Goal: Task Accomplishment & Management: Manage account settings

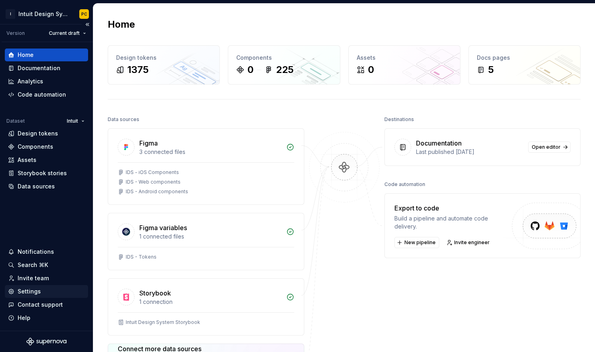
click at [32, 290] on div "Settings" at bounding box center [29, 291] width 23 height 8
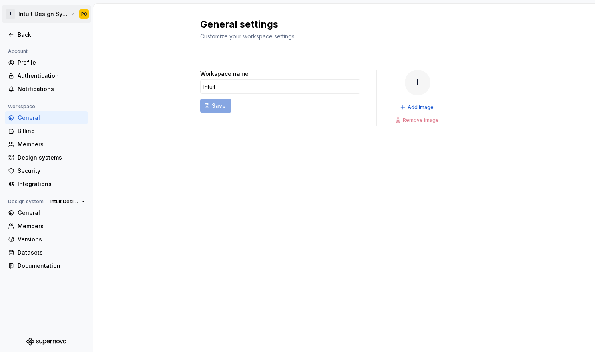
click at [42, 9] on html "I Intuit Design System PC Back Account Profile Authentication Notifications Wor…" at bounding box center [297, 176] width 595 height 352
click at [114, 88] on html "I Intuit Design System PC Back Account Profile Authentication Notifications Wor…" at bounding box center [297, 176] width 595 height 352
click at [55, 18] on html "I Intuit Design System PC Back Account Profile Authentication Notifications Wor…" at bounding box center [297, 176] width 595 height 352
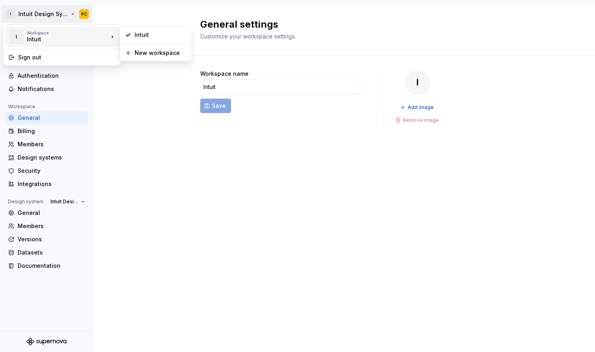
click at [85, 40] on div "Intuit" at bounding box center [61, 39] width 68 height 8
click at [64, 34] on div "Workspace" at bounding box center [68, 32] width 82 height 5
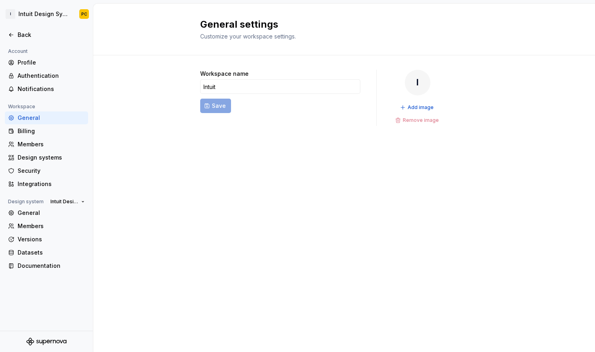
click at [108, 15] on html "I Intuit Design System PC Back Account Profile Authentication Notifications Wor…" at bounding box center [297, 176] width 595 height 352
click at [18, 34] on div "Back" at bounding box center [51, 35] width 67 height 8
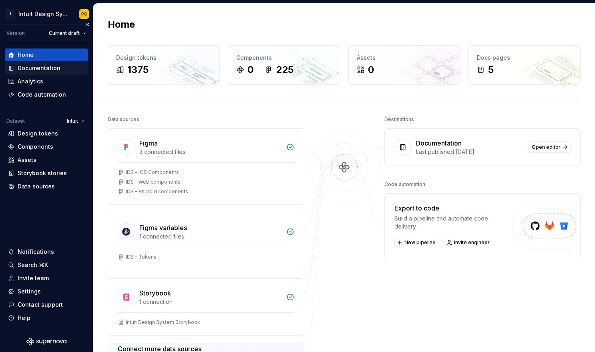
click at [60, 70] on div "Documentation" at bounding box center [46, 68] width 77 height 8
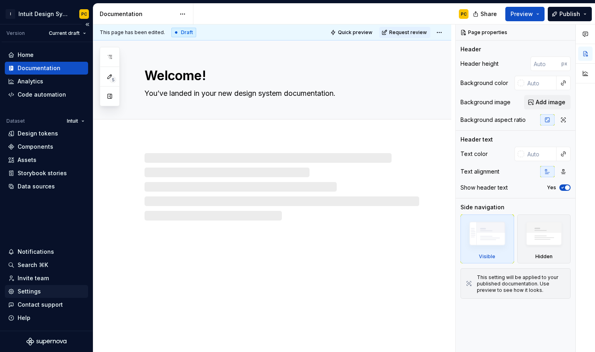
type textarea "*"
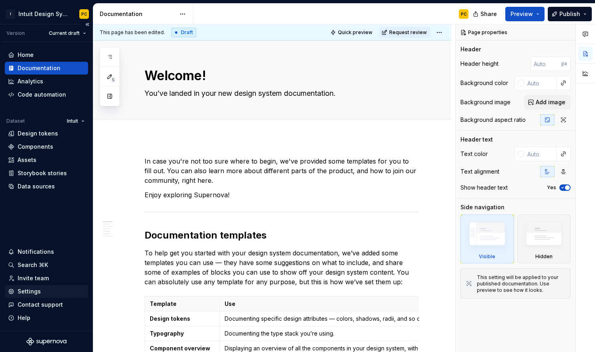
click at [46, 290] on div "Settings" at bounding box center [46, 291] width 77 height 8
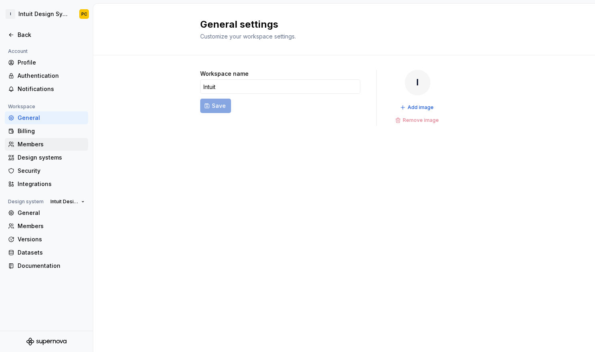
click at [32, 149] on div "Members" at bounding box center [46, 144] width 83 height 13
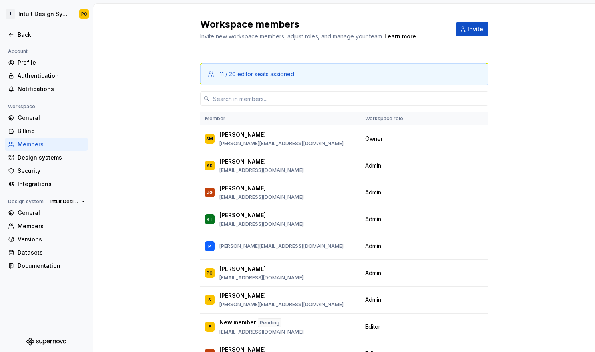
click at [285, 76] on div "11 / 20 editor seats assigned" at bounding box center [257, 74] width 74 height 8
click at [471, 36] on button "Invite" at bounding box center [472, 29] width 32 height 14
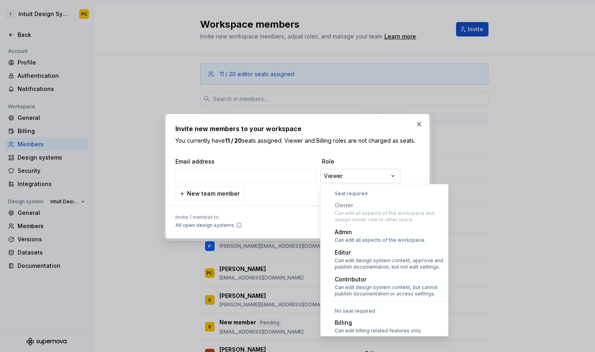
click at [360, 179] on div "**********" at bounding box center [297, 176] width 595 height 352
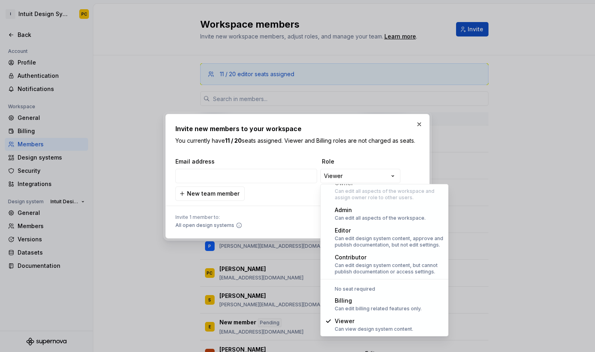
select select "*******"
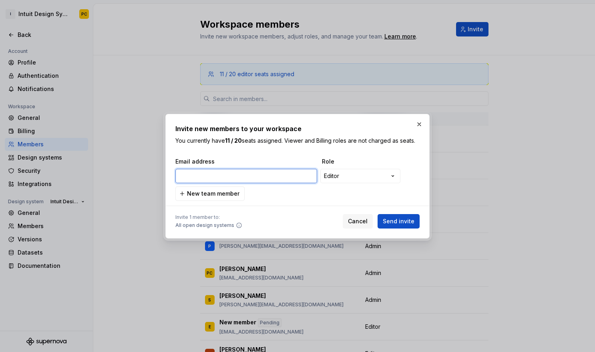
click at [272, 180] on input "email" at bounding box center [246, 176] width 142 height 14
click at [250, 177] on input "email" at bounding box center [246, 176] width 142 height 14
paste input "[PERSON_NAME][EMAIL_ADDRESS][DOMAIN_NAME]"
type input "[PERSON_NAME][EMAIL_ADDRESS][DOMAIN_NAME]"
click at [398, 223] on span "Send invite" at bounding box center [399, 221] width 32 height 8
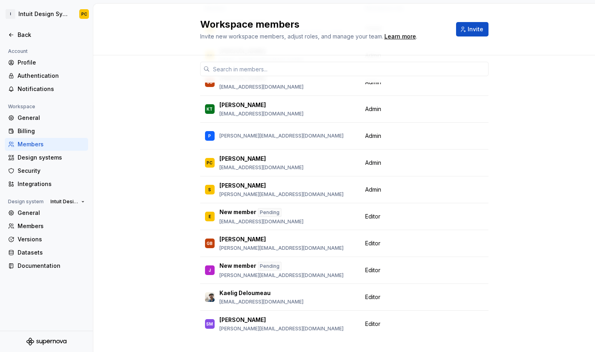
scroll to position [126, 0]
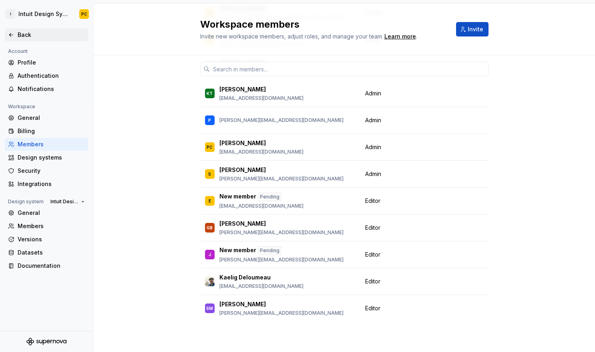
click at [24, 34] on div "Back" at bounding box center [51, 35] width 67 height 8
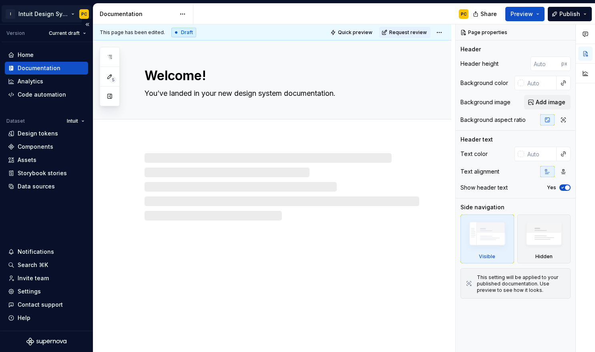
click at [38, 16] on html "I Intuit Design System PC Version Current draft Home Documentation Analytics Co…" at bounding box center [297, 176] width 595 height 352
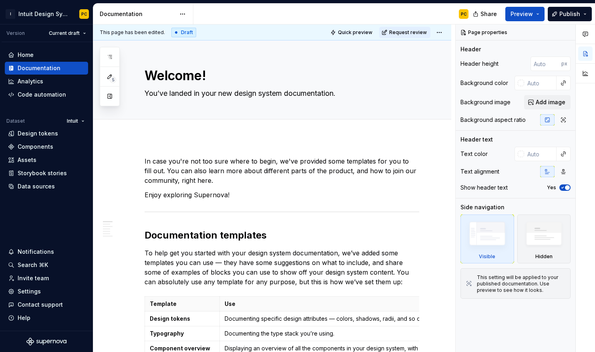
click at [43, 144] on html "I Intuit Design System PC Version Current draft Home Documentation Analytics Co…" at bounding box center [297, 176] width 595 height 352
click at [39, 145] on div "Components" at bounding box center [36, 147] width 36 height 8
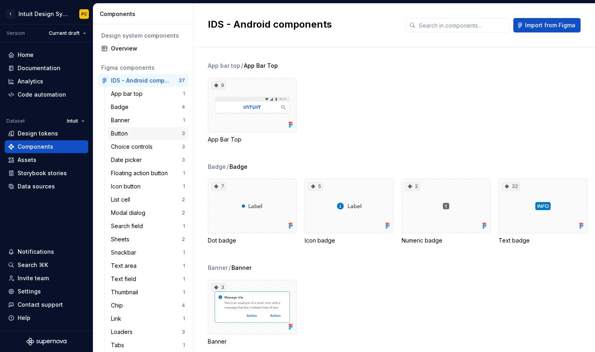
click at [126, 135] on div "Button" at bounding box center [121, 133] width 20 height 8
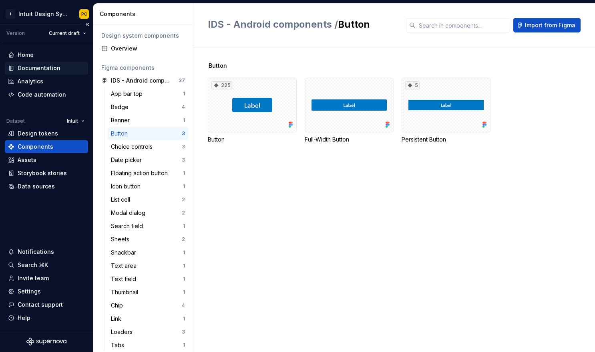
click at [43, 66] on div "Documentation" at bounding box center [39, 68] width 43 height 8
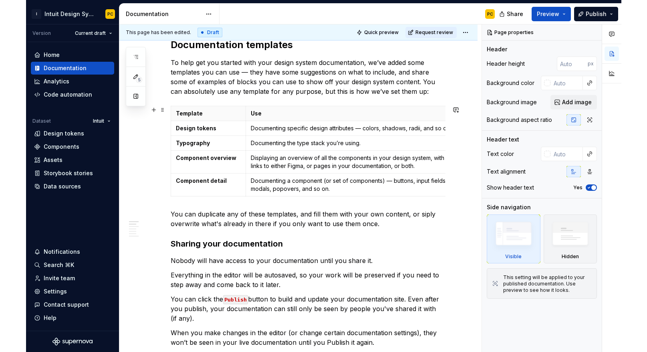
scroll to position [204, 0]
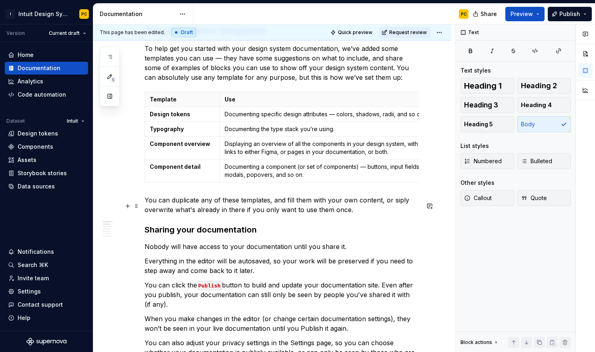
click at [253, 207] on p "You can duplicate any of these templates, and fill them with your own content, …" at bounding box center [282, 204] width 275 height 19
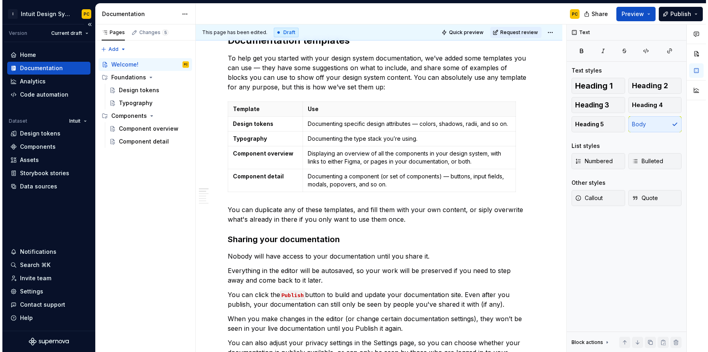
scroll to position [185, 0]
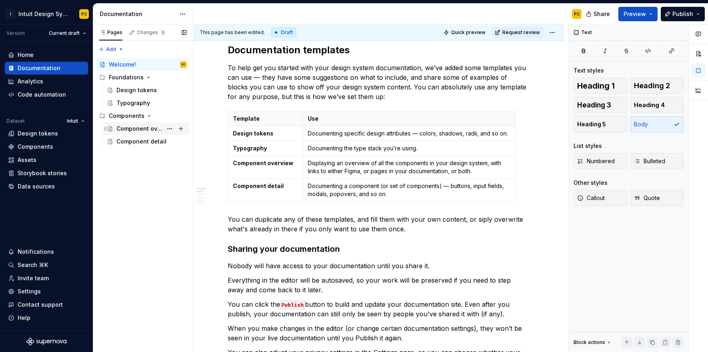
click at [130, 133] on div "Component overview" at bounding box center [152, 128] width 70 height 11
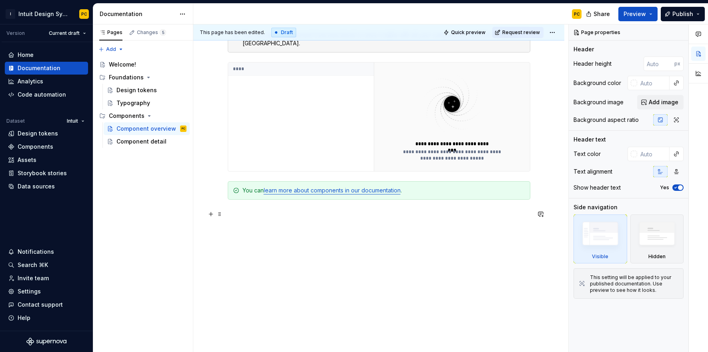
scroll to position [210, 0]
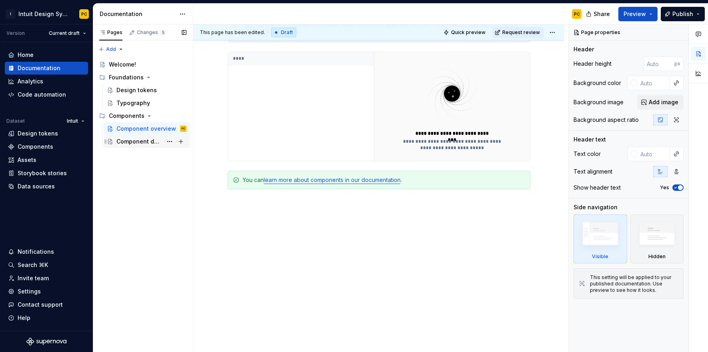
click at [157, 146] on div "Component detail" at bounding box center [152, 141] width 70 height 11
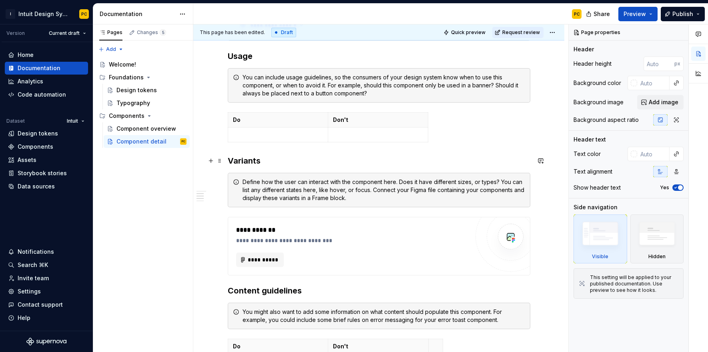
scroll to position [348, 0]
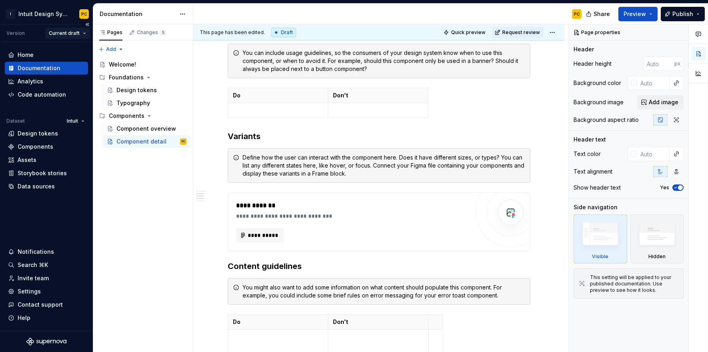
click at [77, 36] on html "I Intuit Design System PC Version Current draft Home Documentation Analytics Co…" at bounding box center [354, 176] width 708 height 352
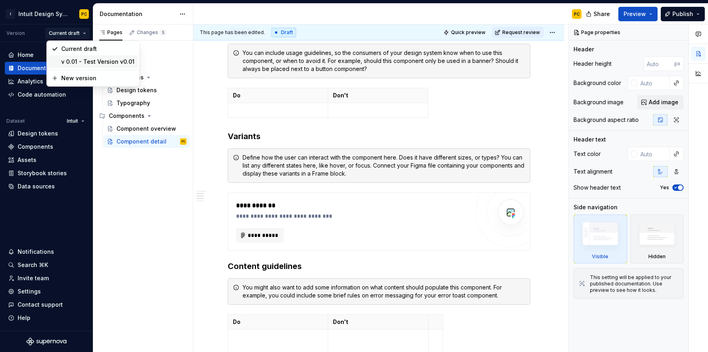
click at [80, 65] on div "v 0.01 - Test Version v0.01" at bounding box center [97, 62] width 73 height 8
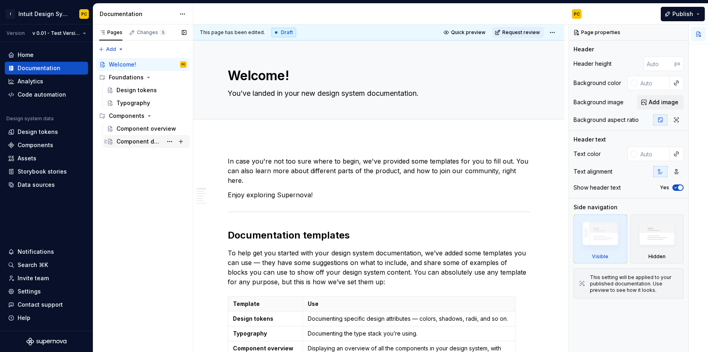
click at [145, 143] on div "Component detail" at bounding box center [140, 141] width 46 height 8
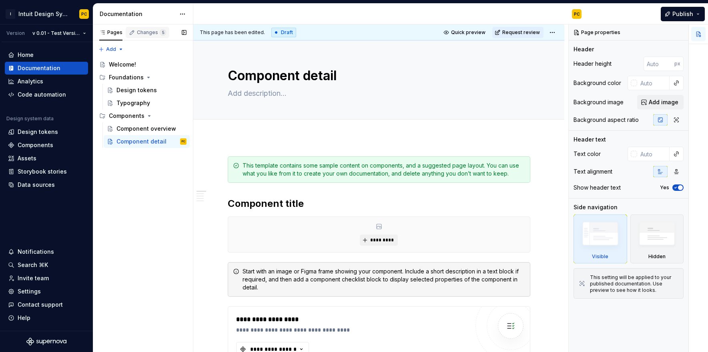
click at [153, 34] on div "Changes 5" at bounding box center [151, 32] width 29 height 6
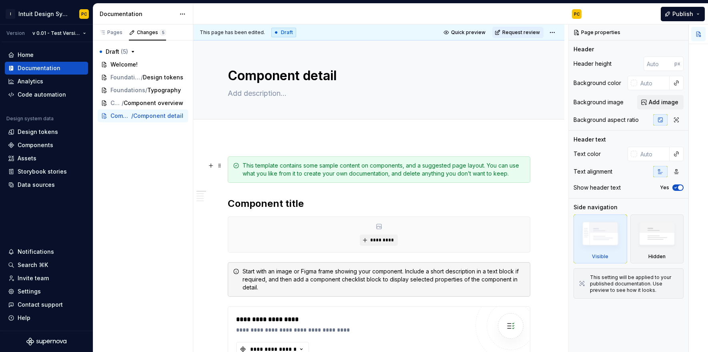
scroll to position [1, 0]
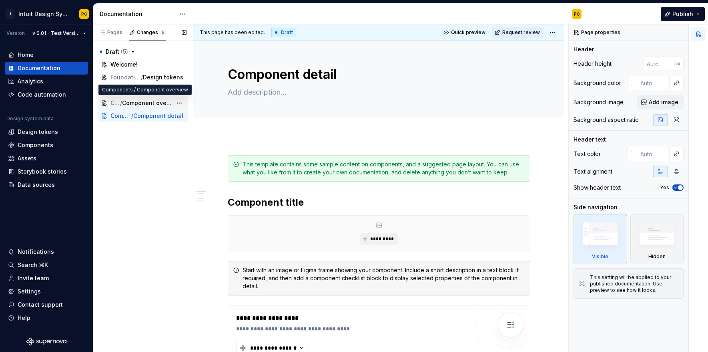
click at [169, 100] on span "Component overview" at bounding box center [147, 103] width 50 height 8
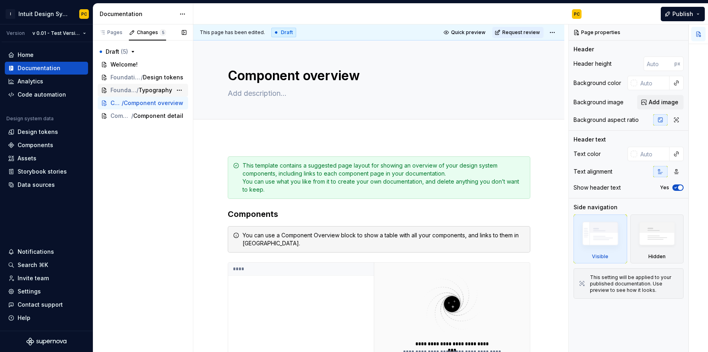
click at [155, 92] on span "Typography" at bounding box center [156, 90] width 34 height 8
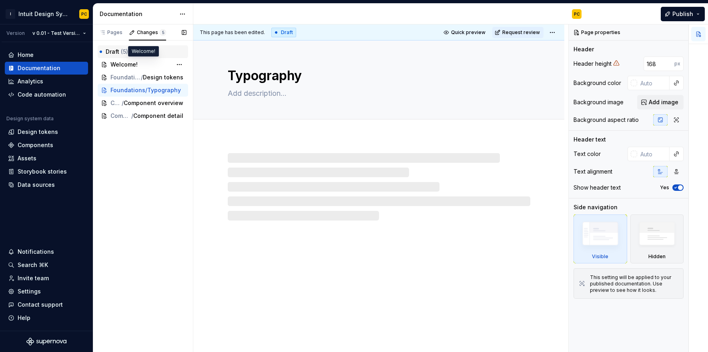
type textarea "*"
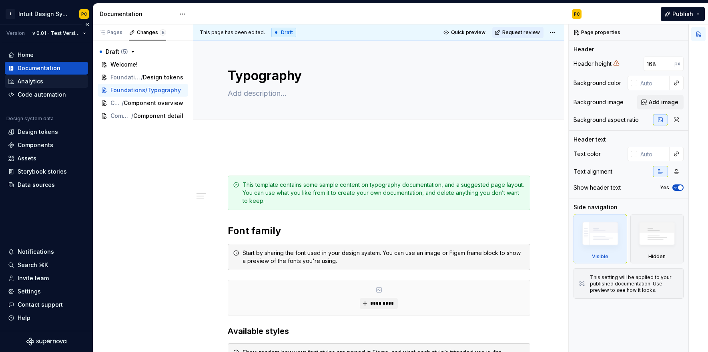
click at [54, 84] on div "Analytics" at bounding box center [46, 81] width 77 height 8
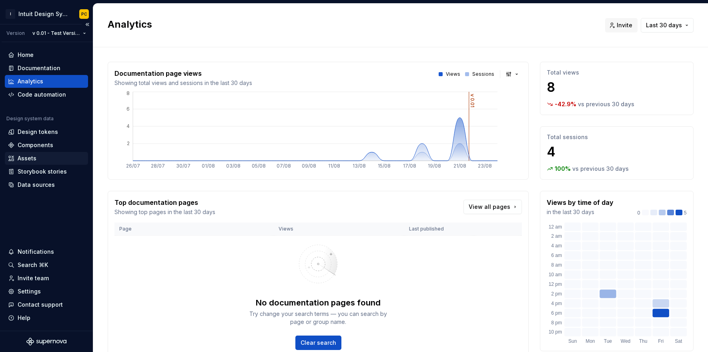
click at [43, 157] on div "Assets" at bounding box center [46, 158] width 77 height 8
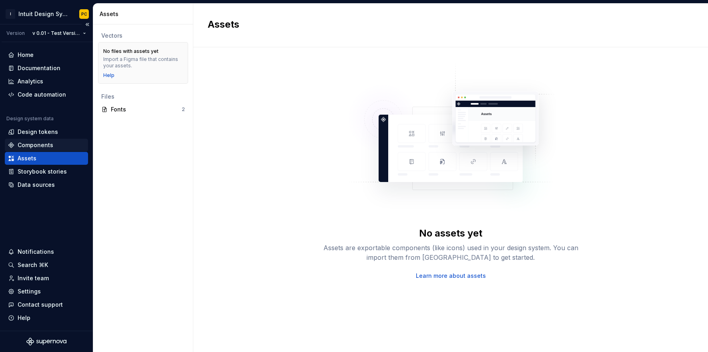
click at [46, 145] on div "Components" at bounding box center [36, 145] width 36 height 8
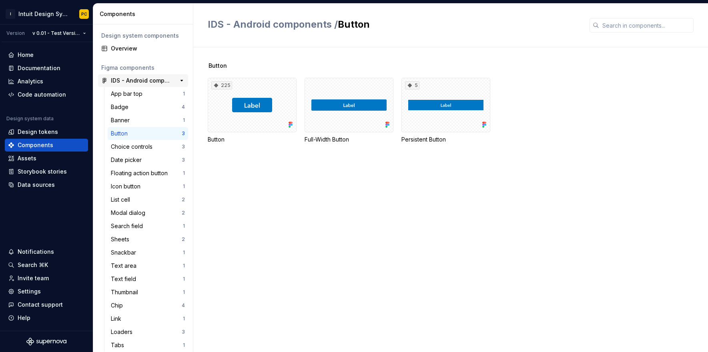
click at [118, 80] on div "IDS - Android components" at bounding box center [141, 80] width 60 height 8
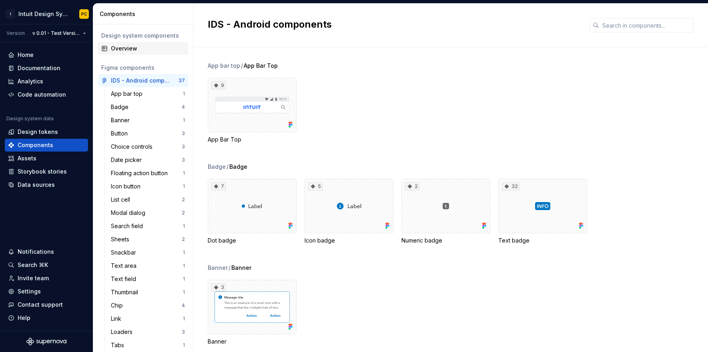
click at [131, 48] on div "Overview" at bounding box center [148, 48] width 74 height 8
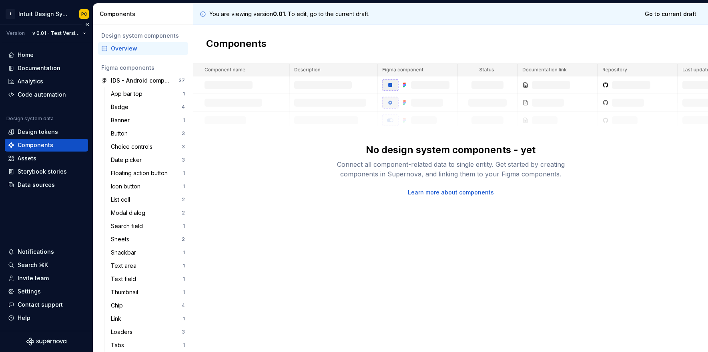
click at [50, 146] on div "Components" at bounding box center [36, 145] width 36 height 8
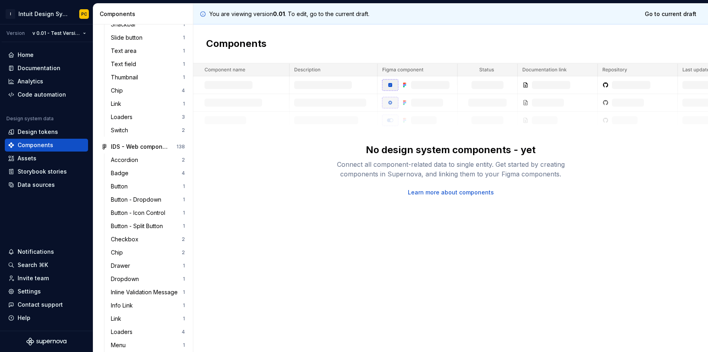
scroll to position [554, 0]
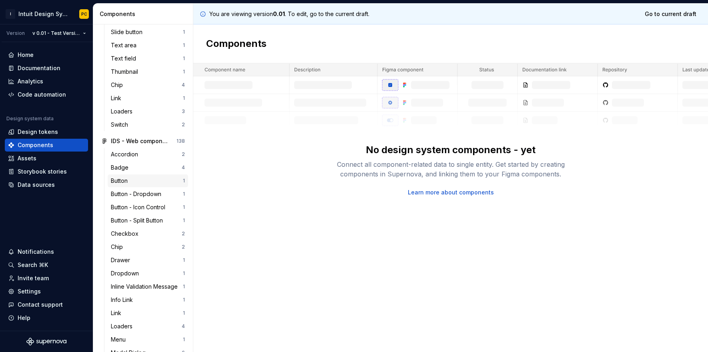
click at [123, 178] on div "Button" at bounding box center [121, 181] width 20 height 8
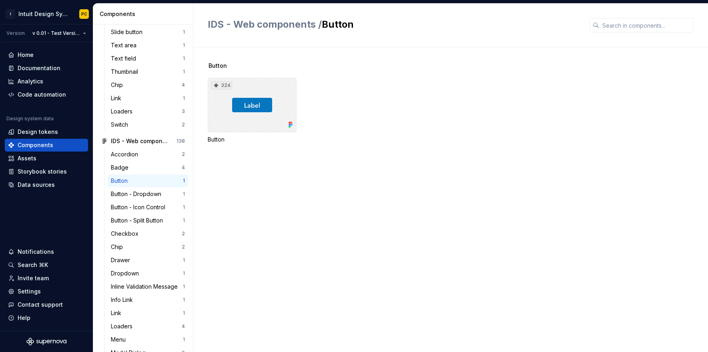
click at [261, 119] on div "324" at bounding box center [252, 105] width 89 height 54
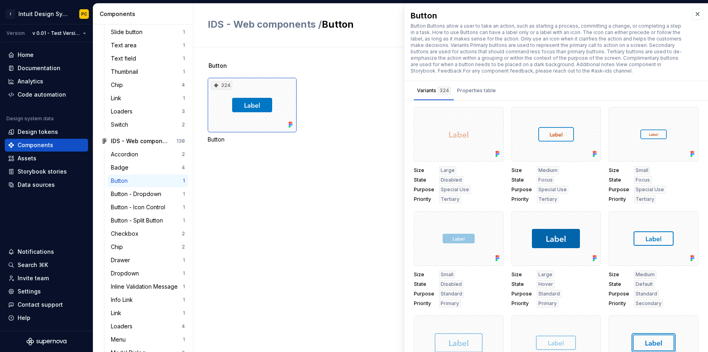
click at [551, 50] on div "Button Buttons allow a user to take an action, such as starting a process, comm…" at bounding box center [547, 48] width 273 height 51
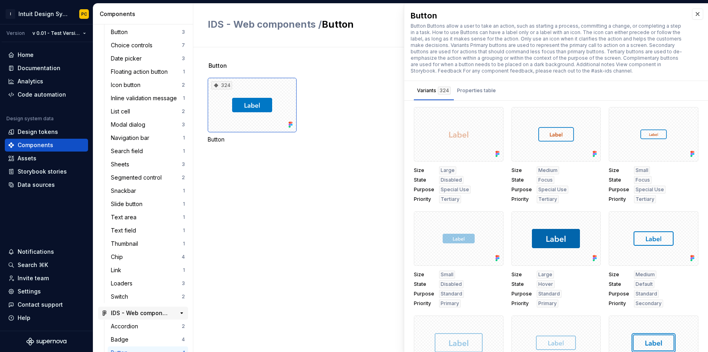
scroll to position [326, 0]
